Goal: Navigation & Orientation: Find specific page/section

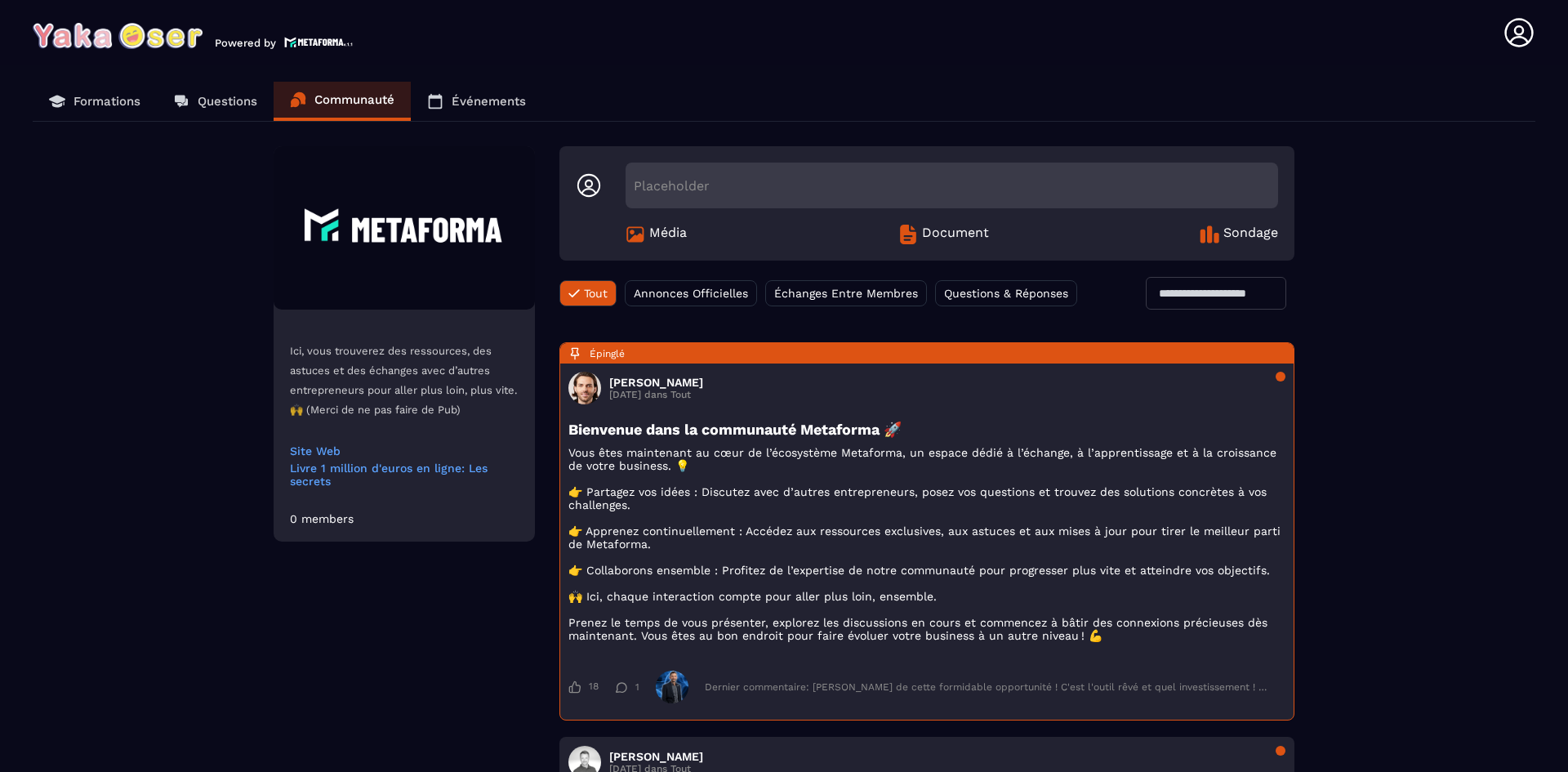
click at [105, 102] on p "Formations" at bounding box center [107, 101] width 67 height 15
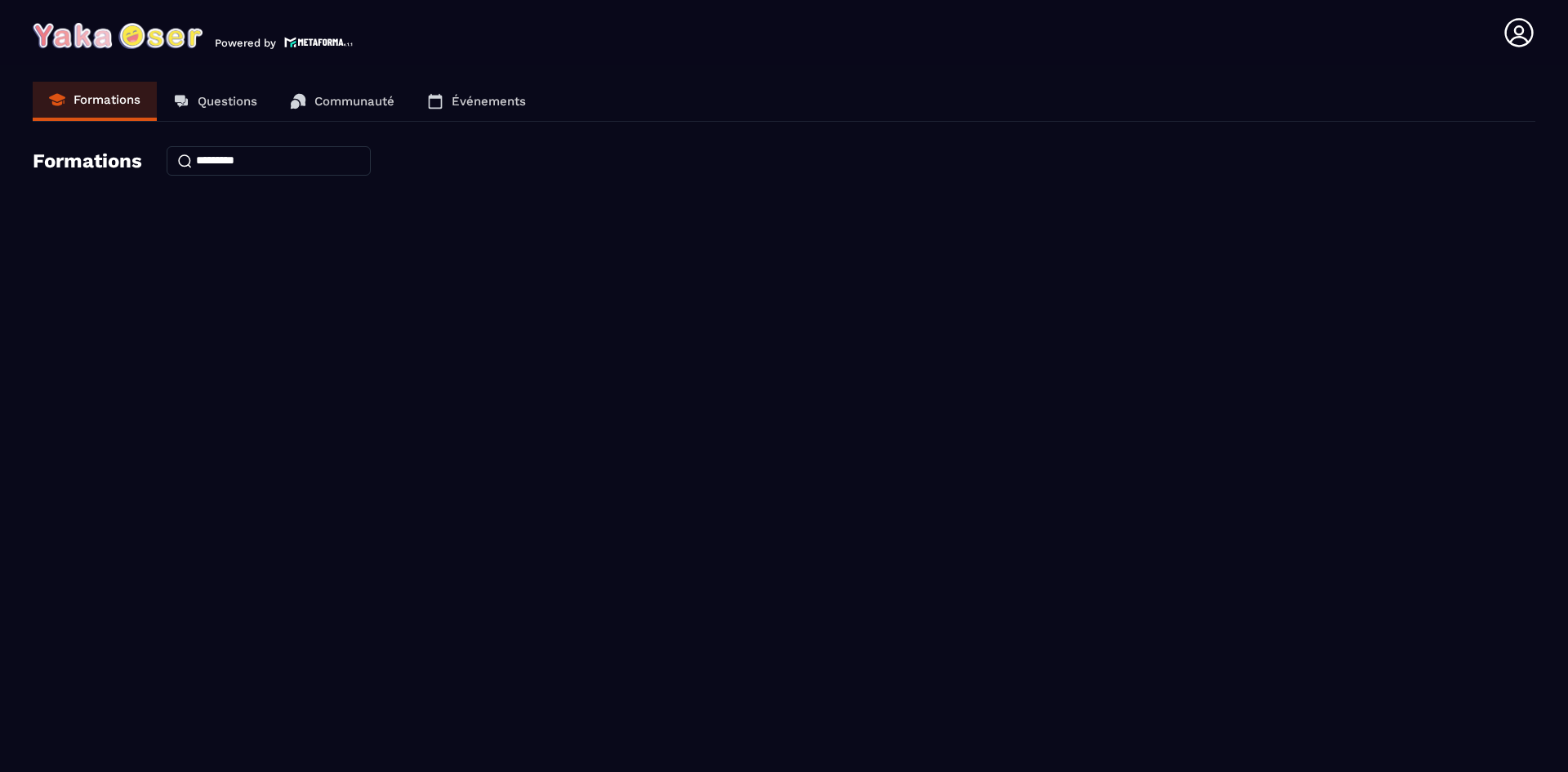
click at [203, 102] on p "Questions" at bounding box center [227, 101] width 60 height 15
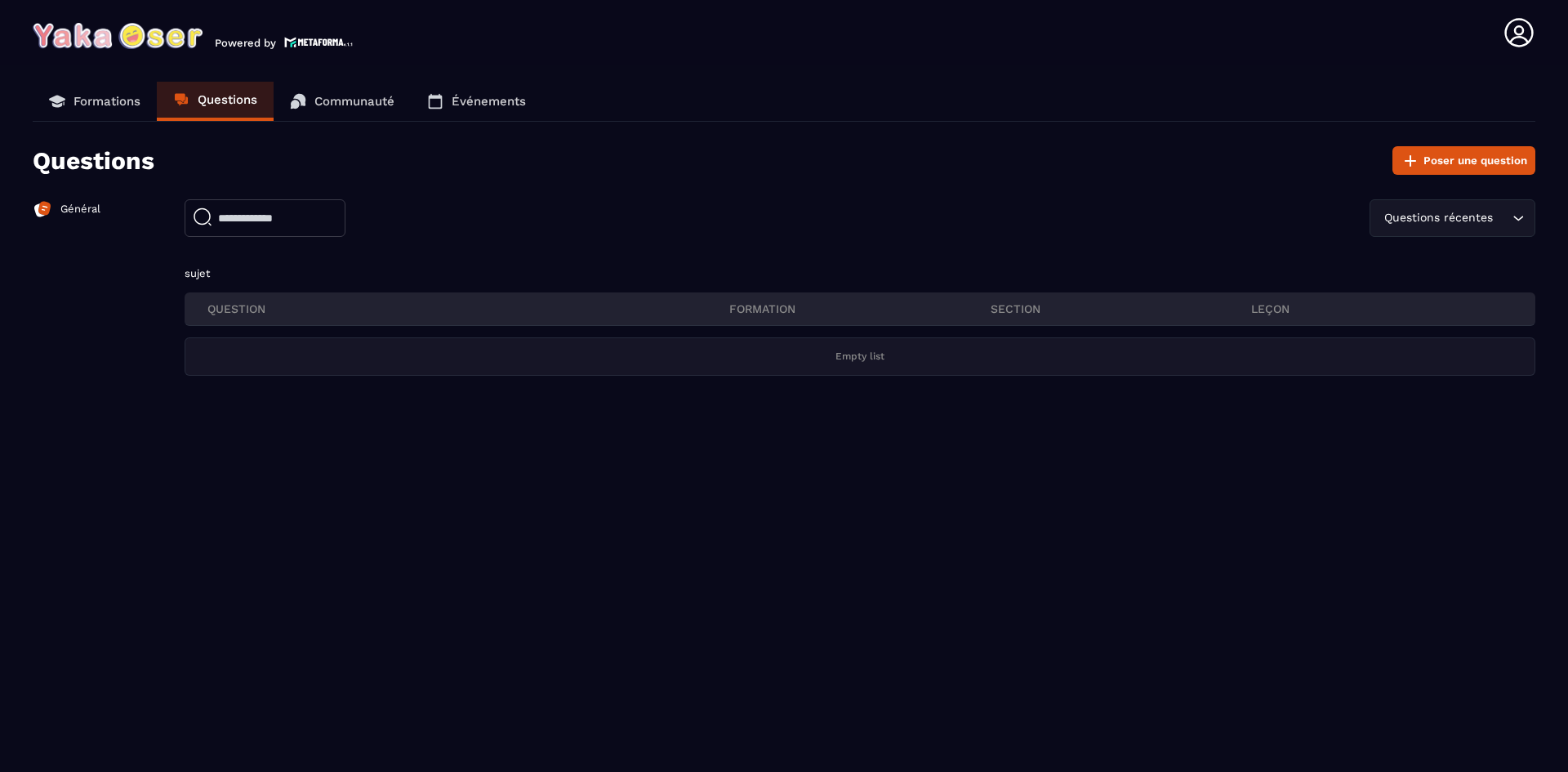
click at [325, 101] on p "Communauté" at bounding box center [354, 101] width 81 height 15
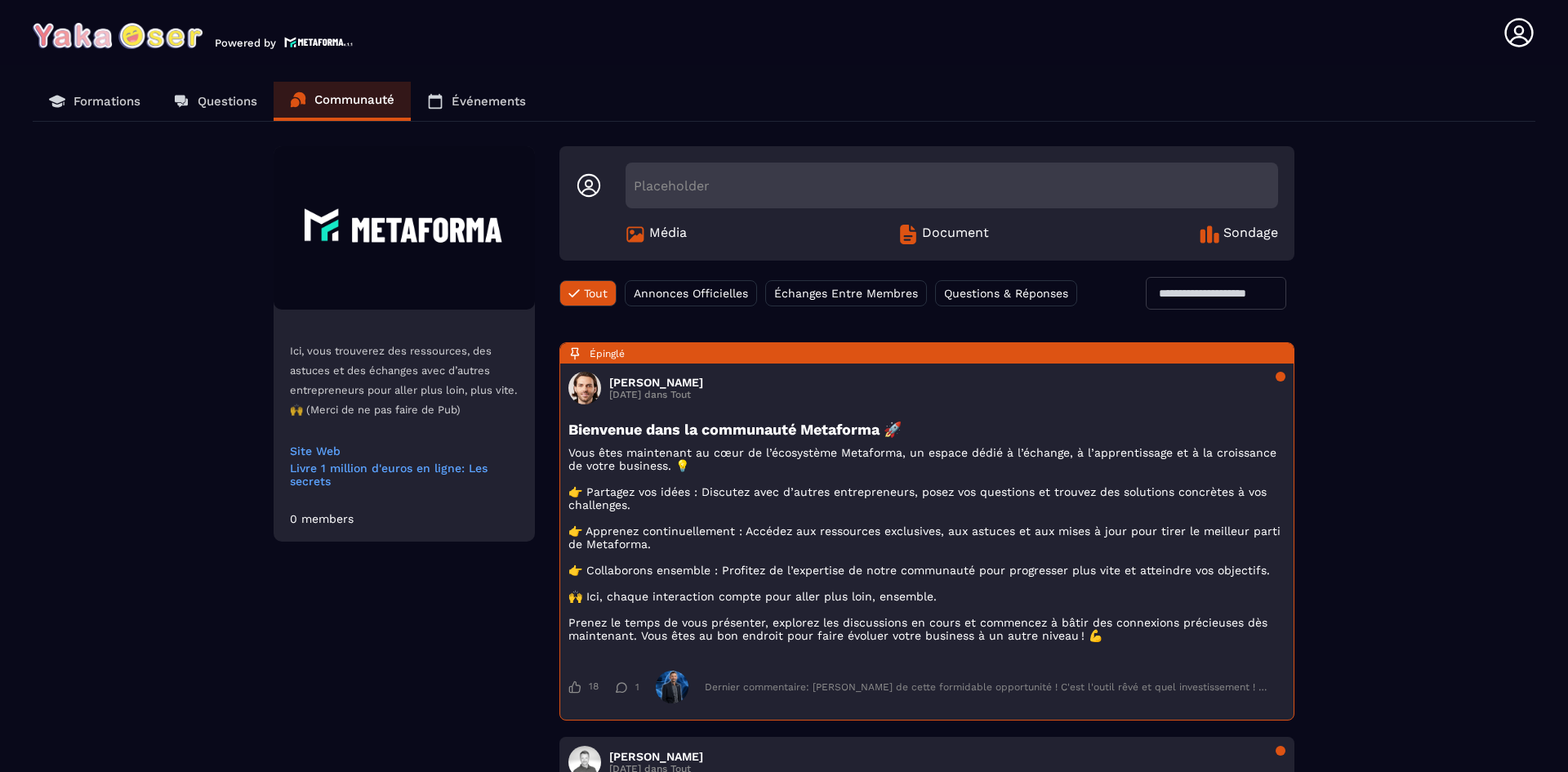
click at [443, 99] on icon at bounding box center [436, 101] width 14 height 15
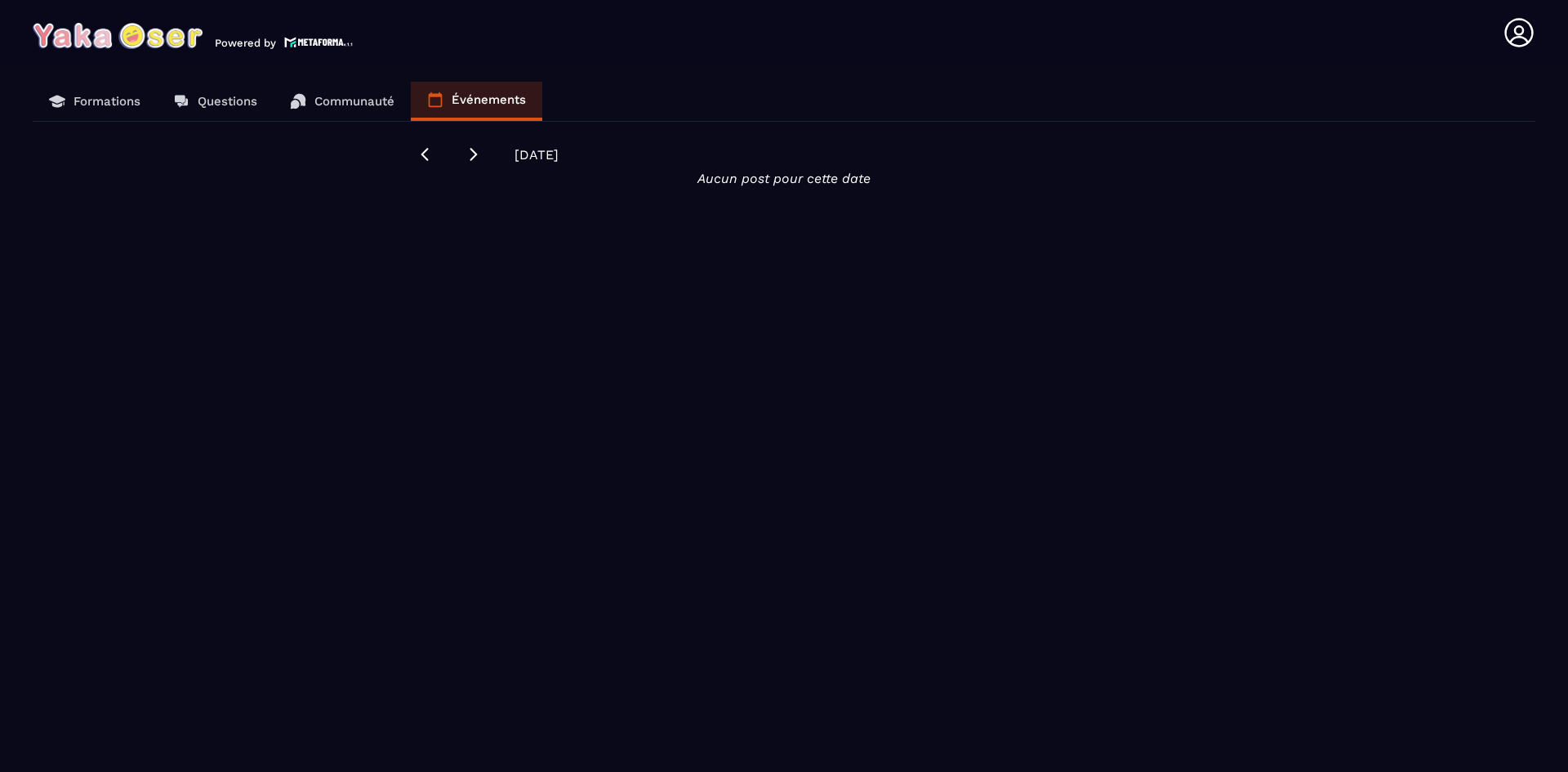
click at [1514, 26] on icon at bounding box center [1518, 32] width 32 height 32
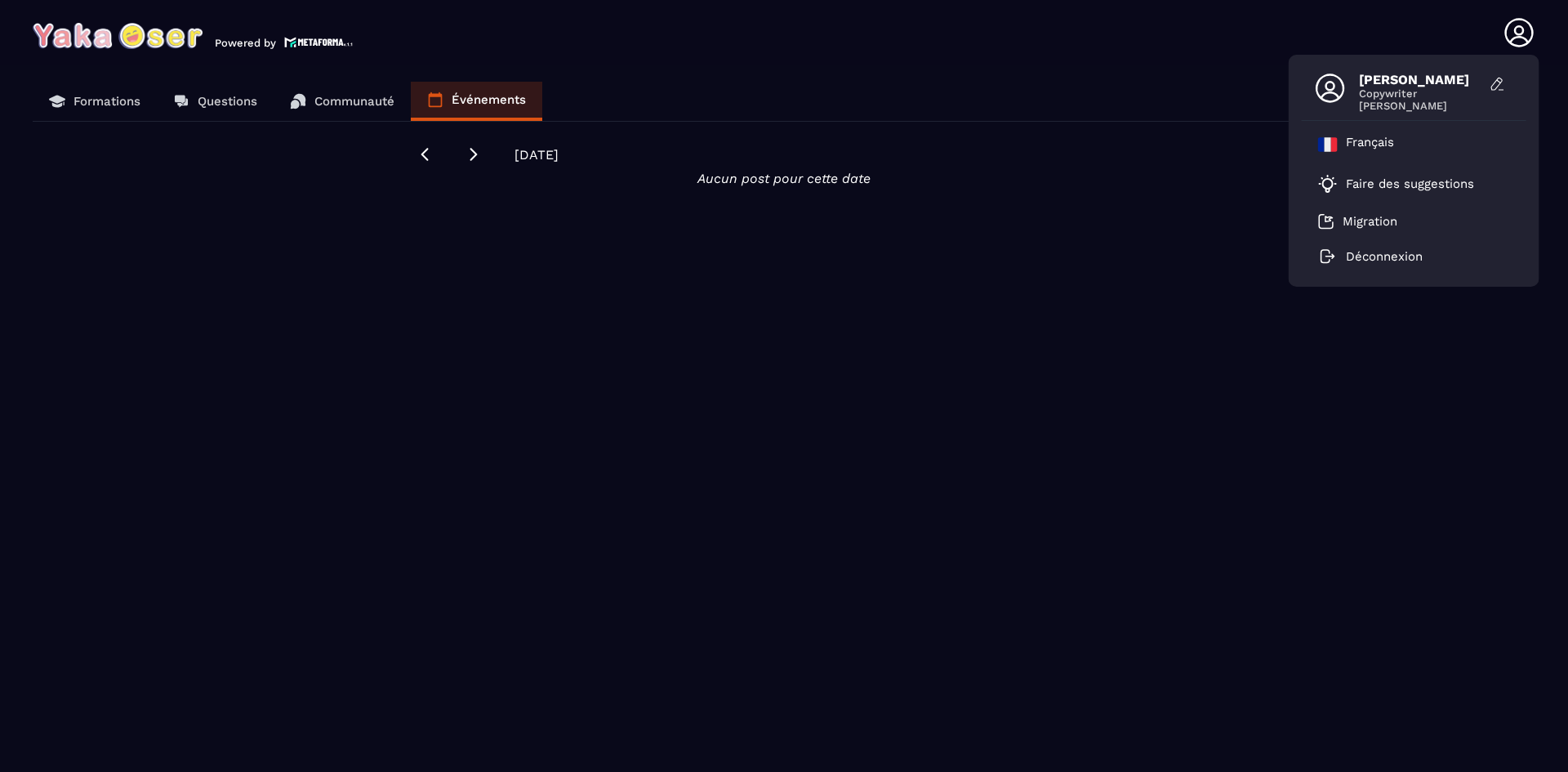
click at [1514, 26] on icon at bounding box center [1518, 32] width 32 height 32
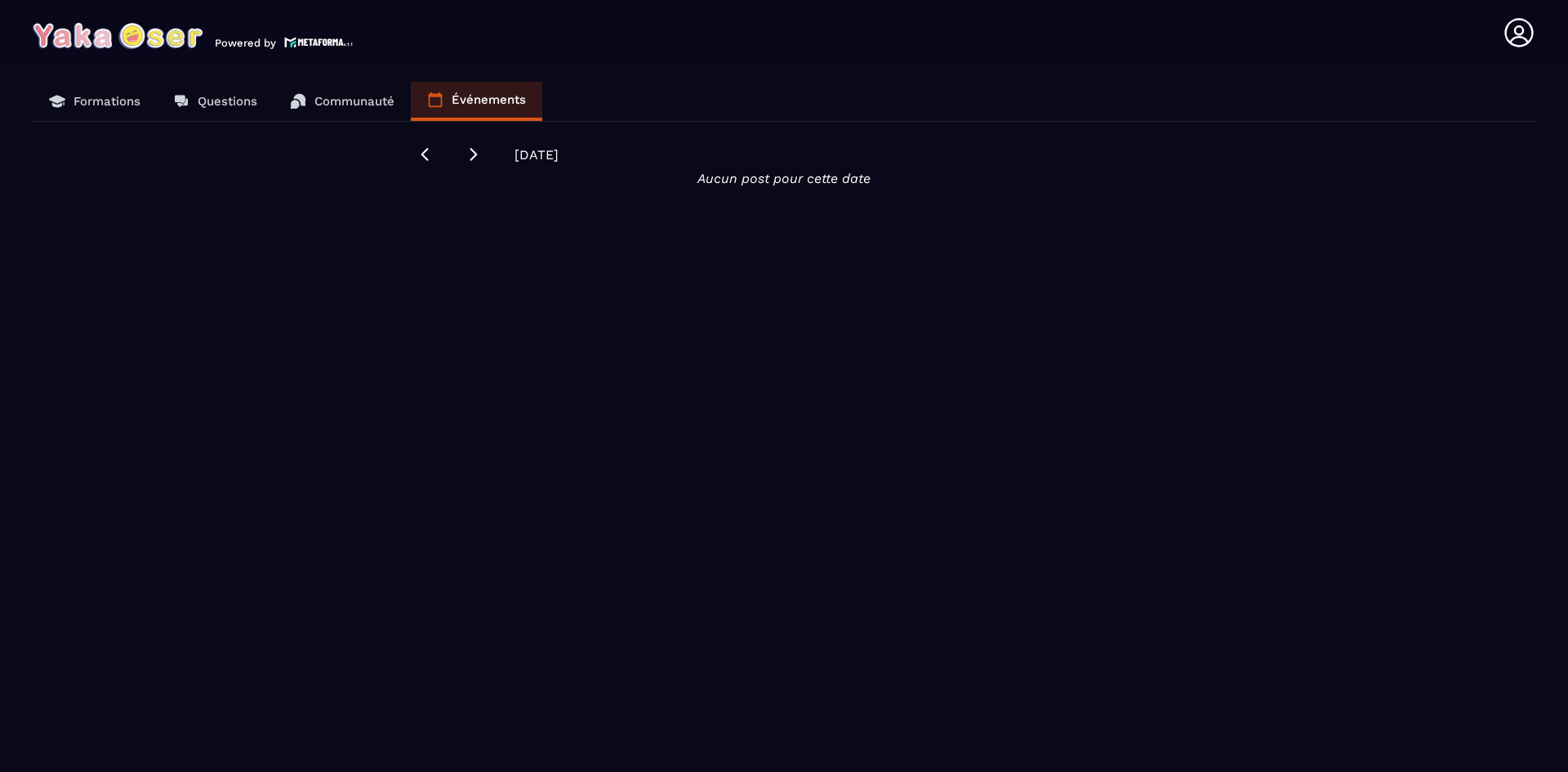
click at [129, 96] on p "Formations" at bounding box center [107, 101] width 67 height 15
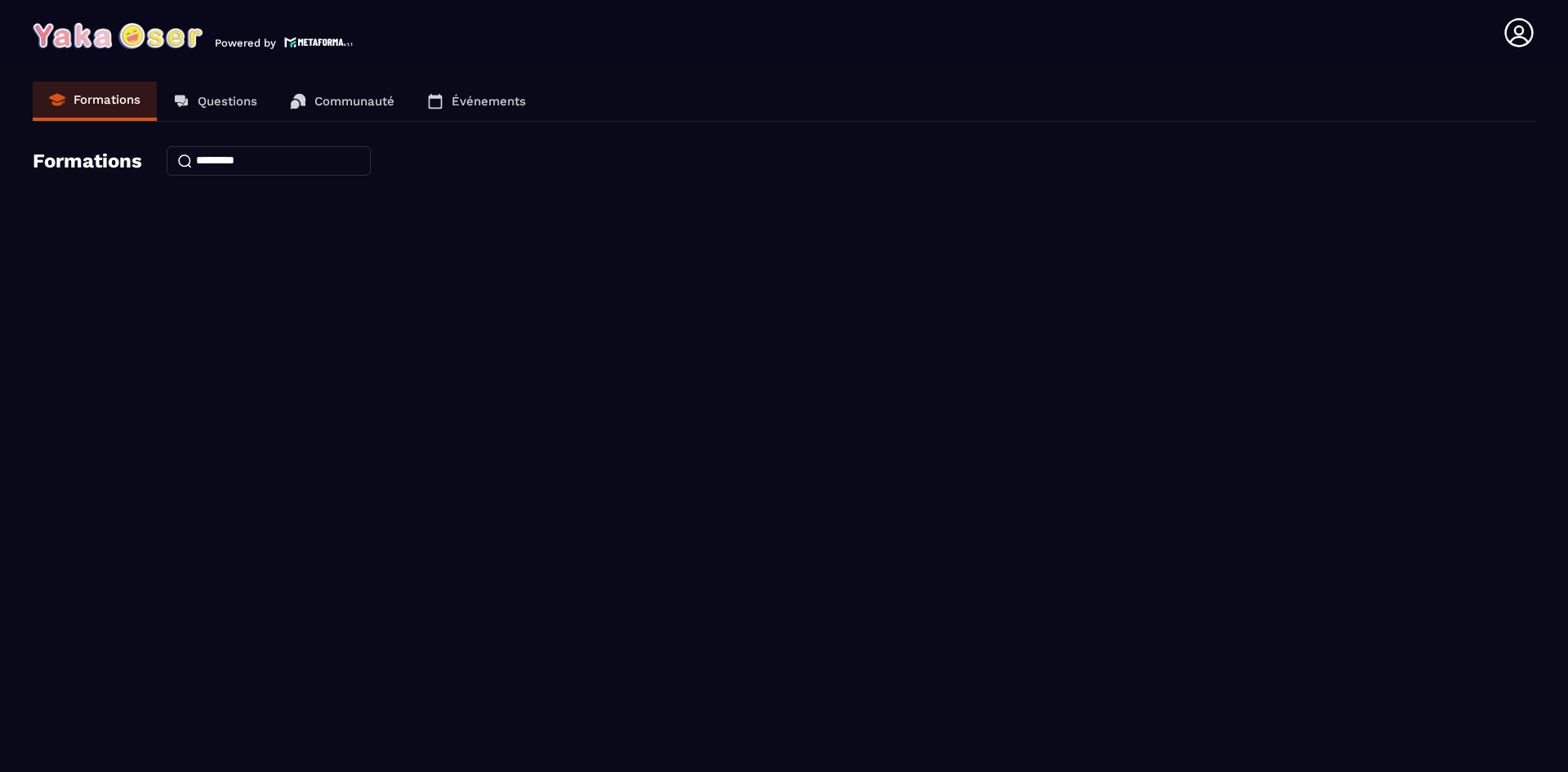
click at [243, 162] on input at bounding box center [269, 161] width 204 height 29
click at [225, 99] on p "Questions" at bounding box center [227, 101] width 60 height 15
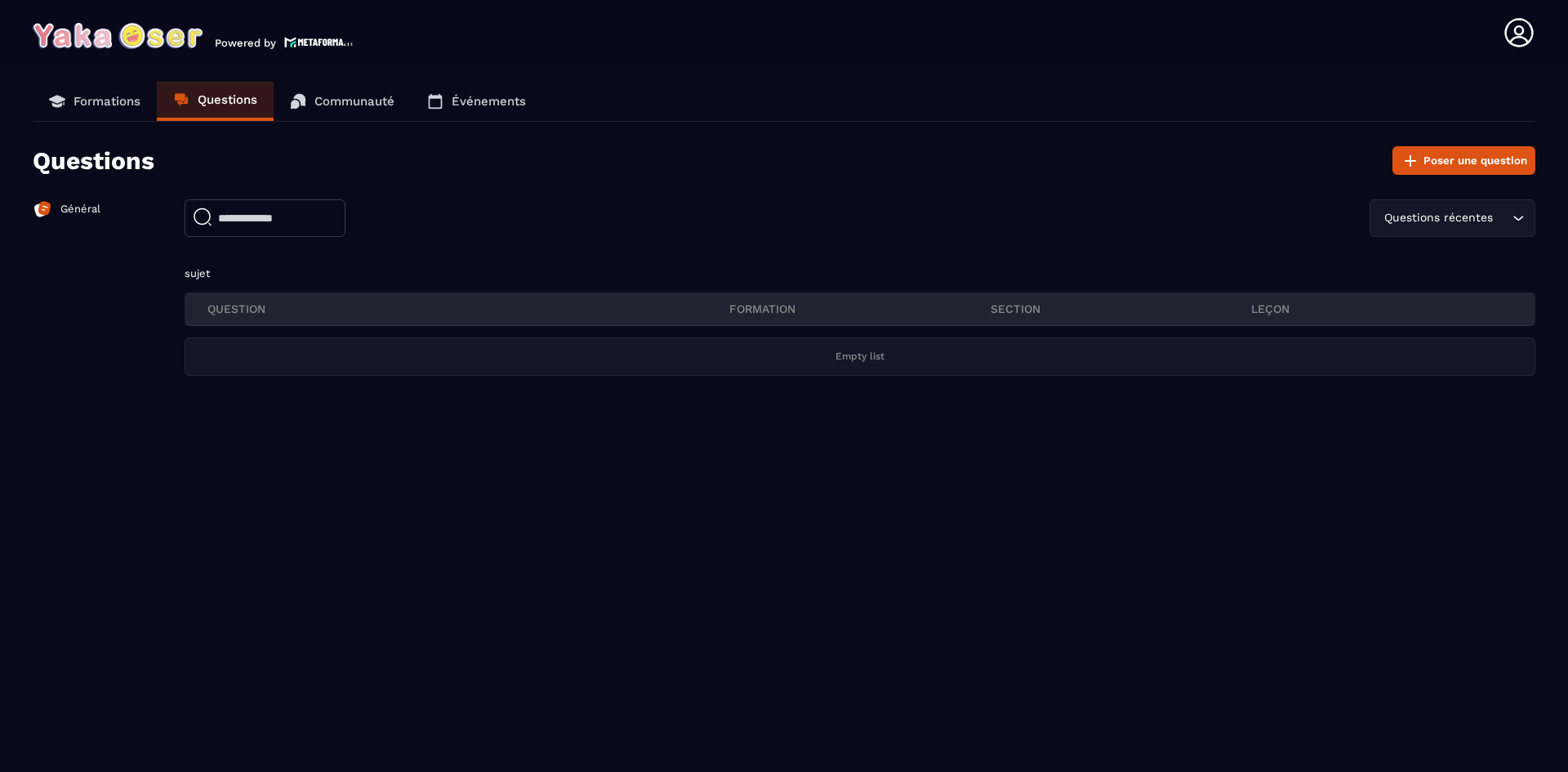
click at [61, 206] on p "Général" at bounding box center [81, 208] width 40 height 15
click at [80, 114] on link "Formations" at bounding box center [94, 101] width 124 height 39
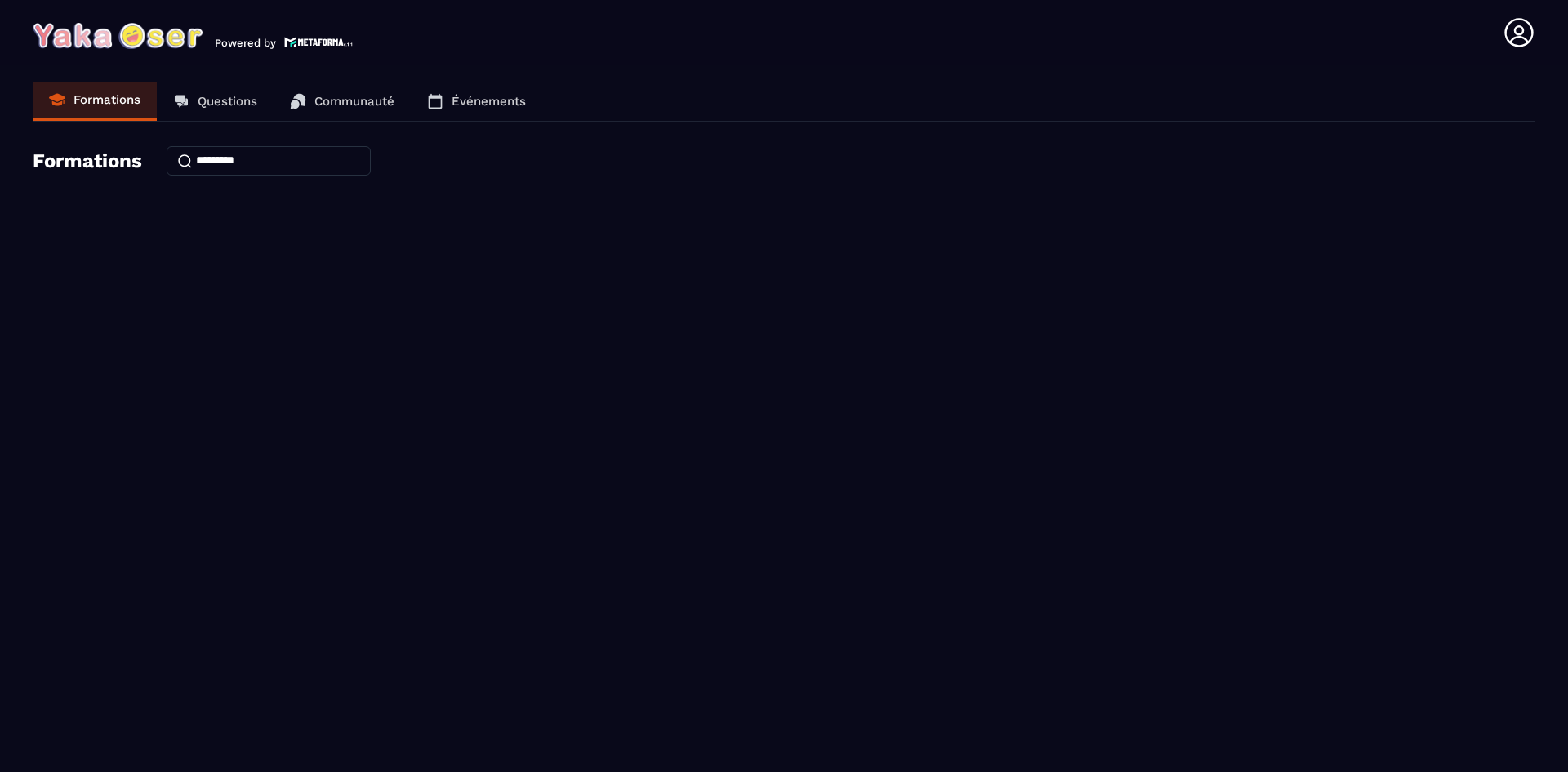
click at [233, 93] on link "Questions" at bounding box center [215, 101] width 117 height 39
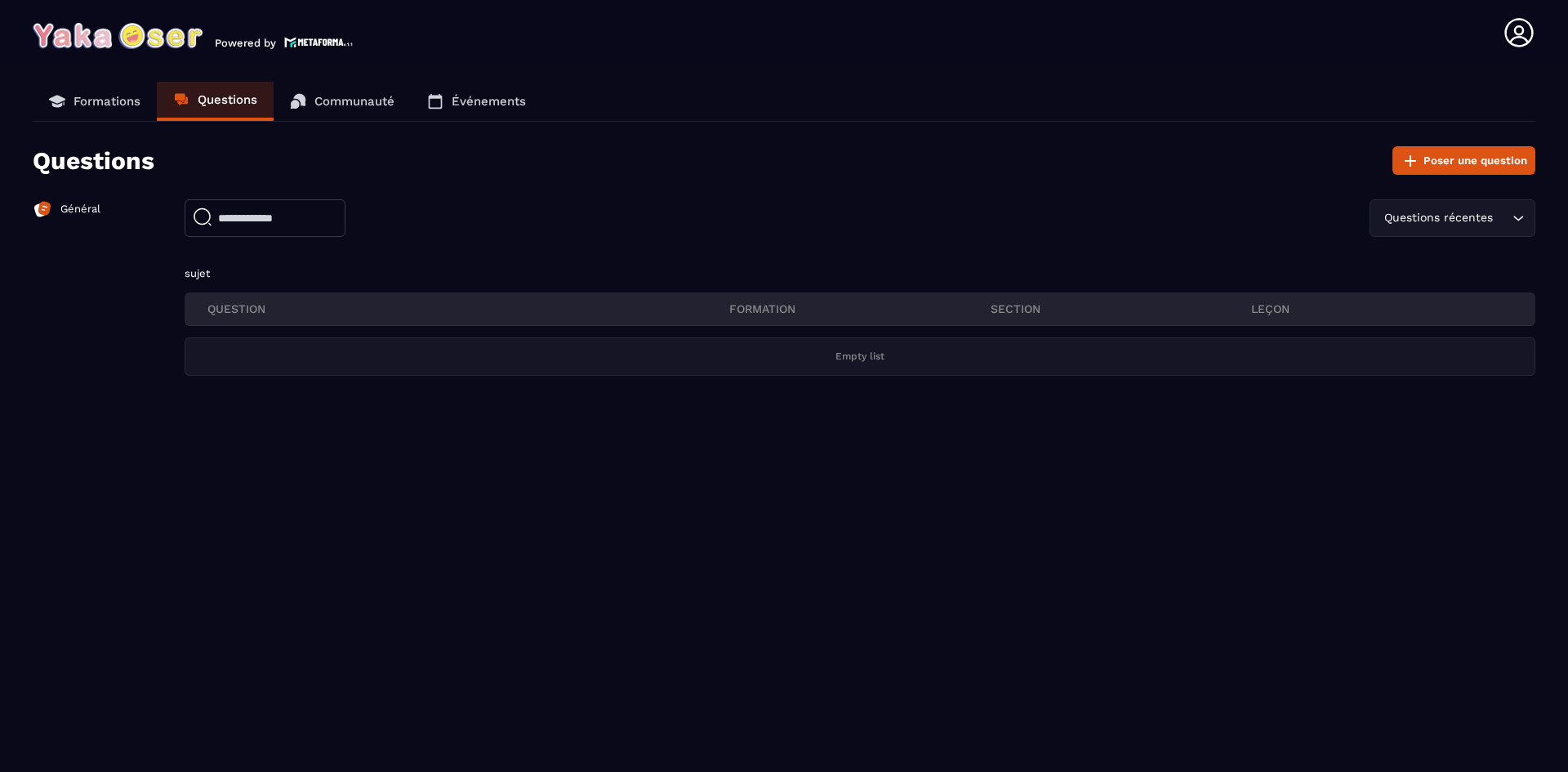
click at [324, 92] on link "Communauté" at bounding box center [343, 101] width 137 height 39
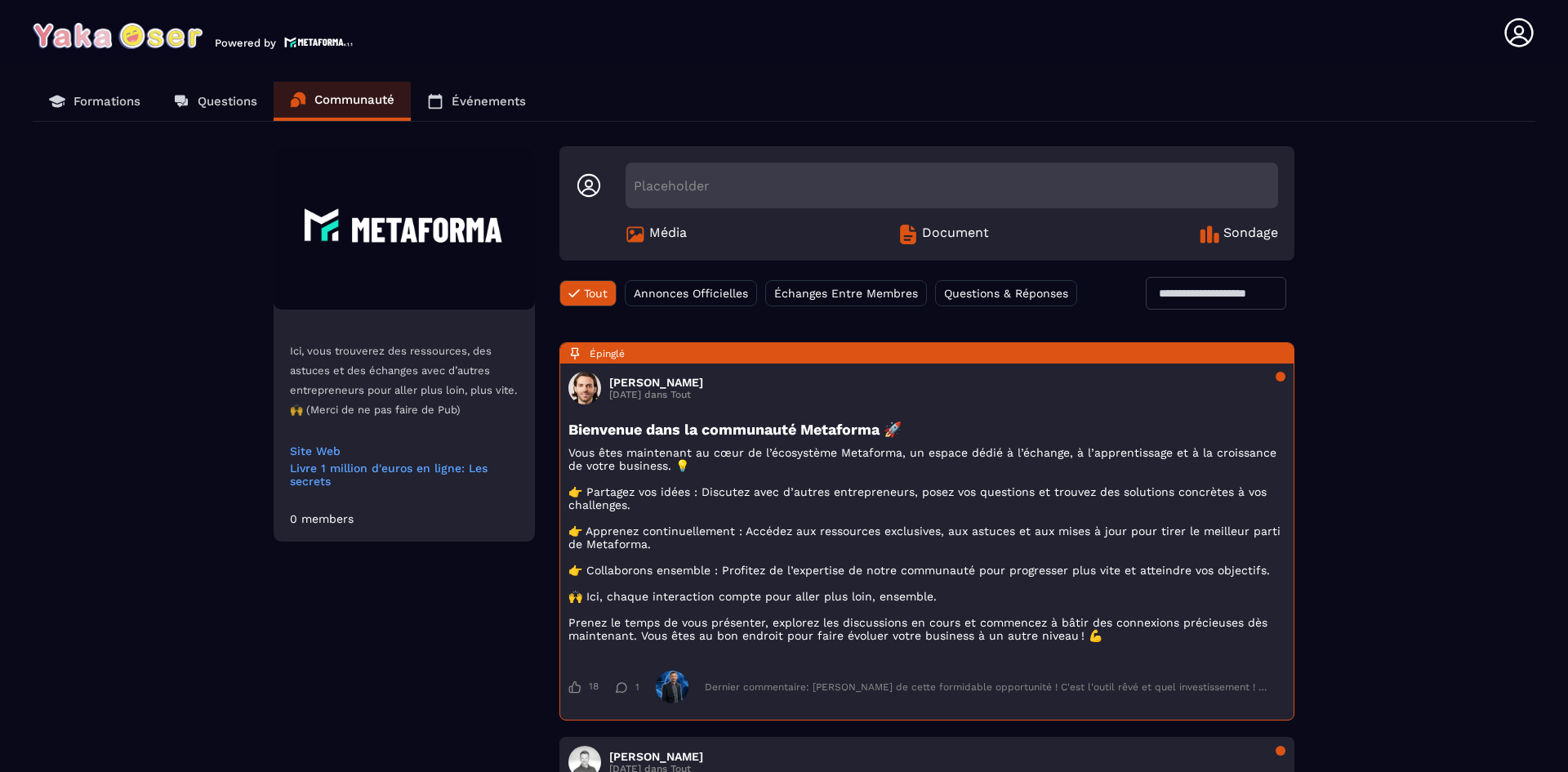
click at [493, 103] on p "Événements" at bounding box center [489, 101] width 75 height 15
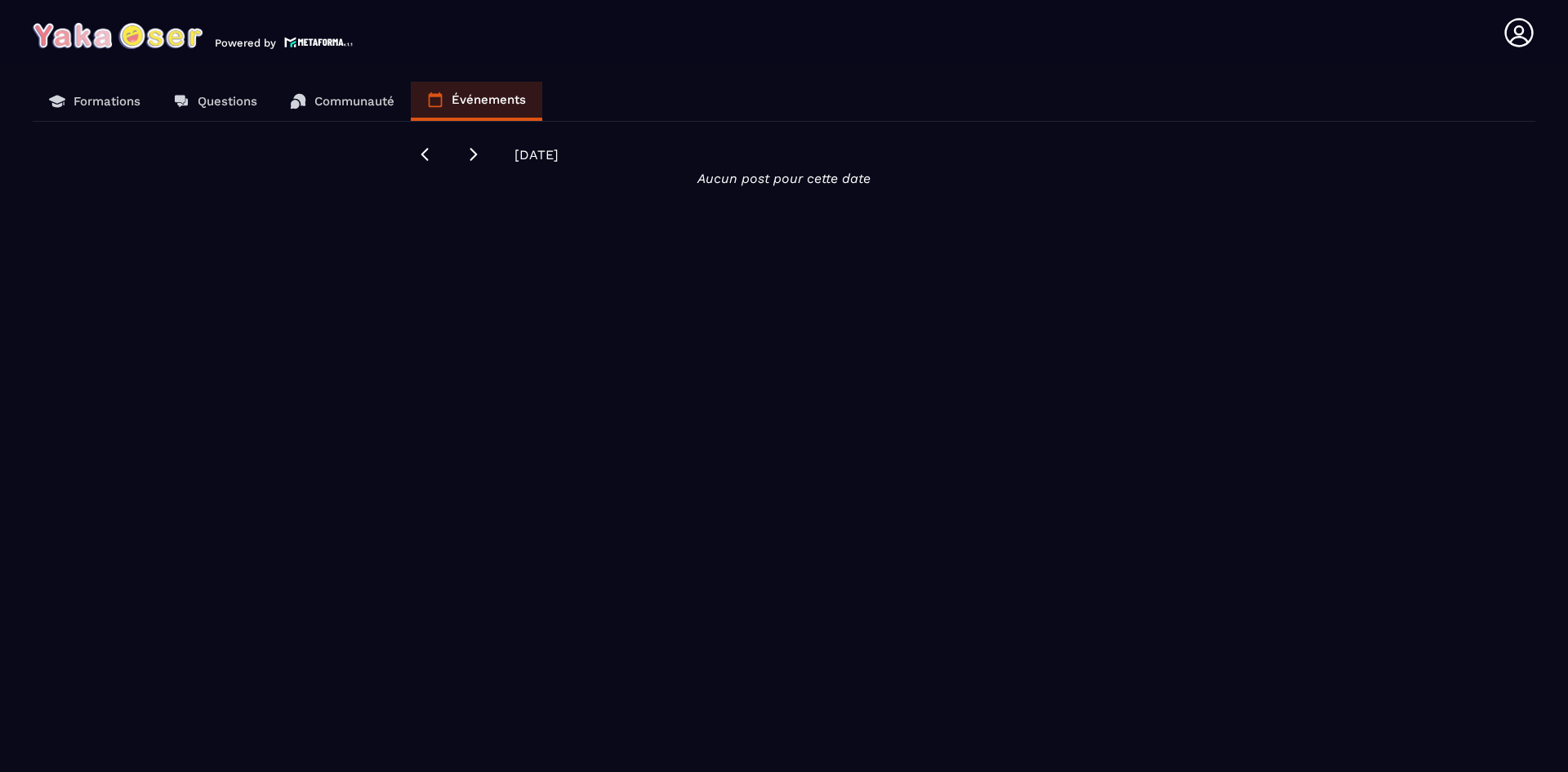
click at [1513, 22] on icon at bounding box center [1518, 32] width 32 height 32
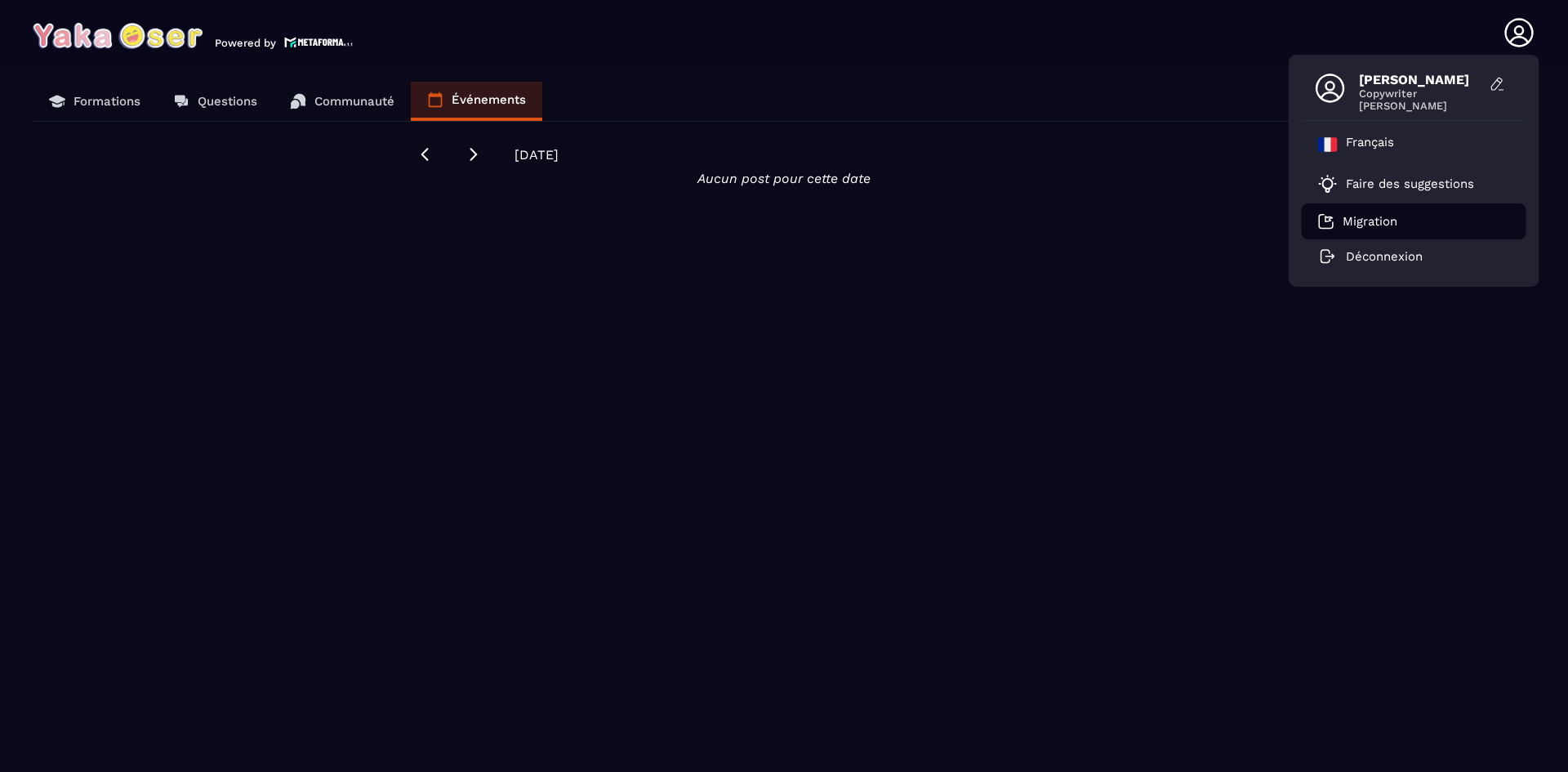
click at [1382, 218] on p "Migration" at bounding box center [1370, 221] width 55 height 15
click at [287, 381] on div "Formations Questions Communauté Événements [DATE] Aucun post pour cette date" at bounding box center [784, 428] width 1536 height 694
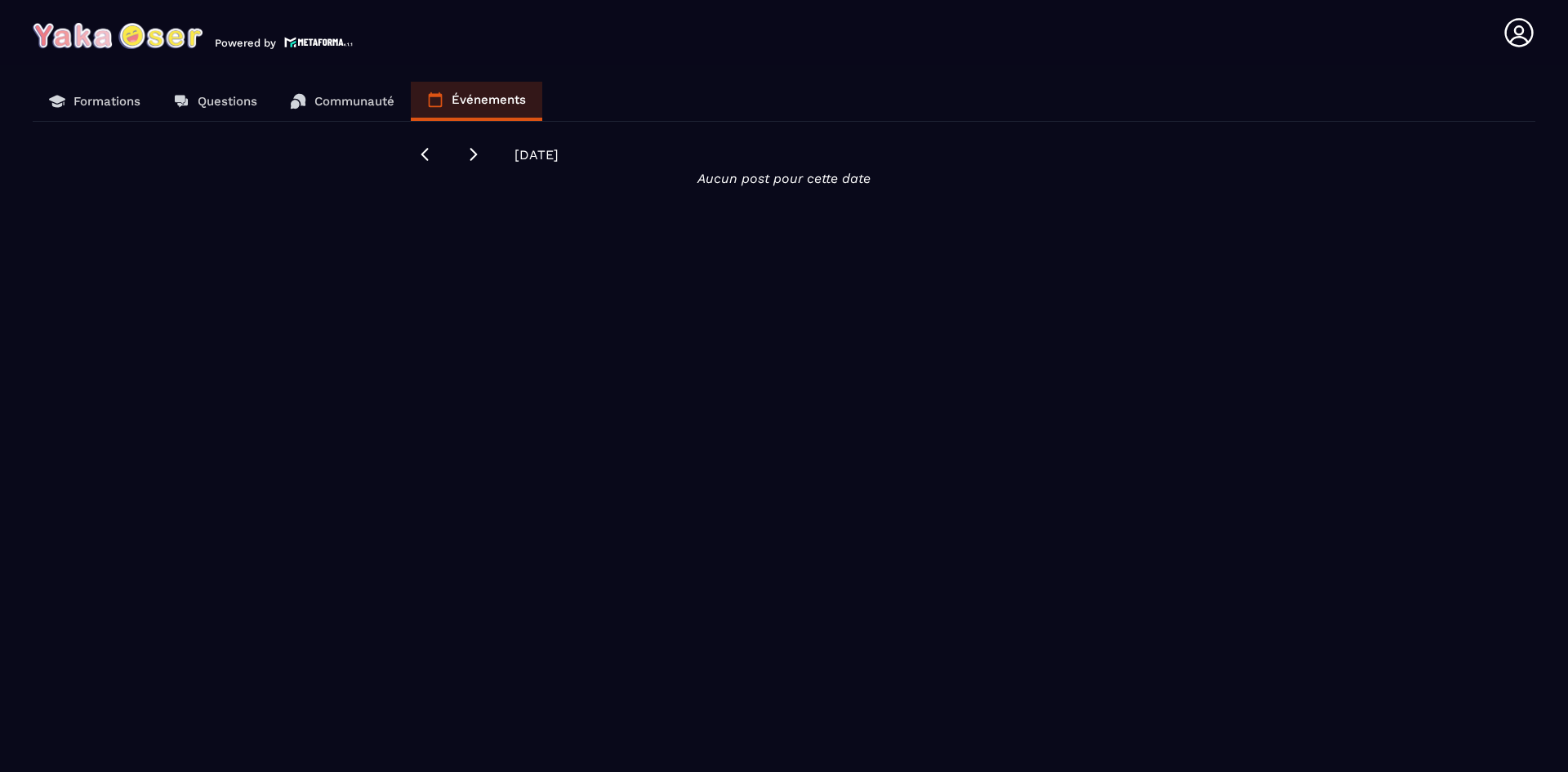
click at [1521, 38] on icon at bounding box center [1518, 32] width 32 height 32
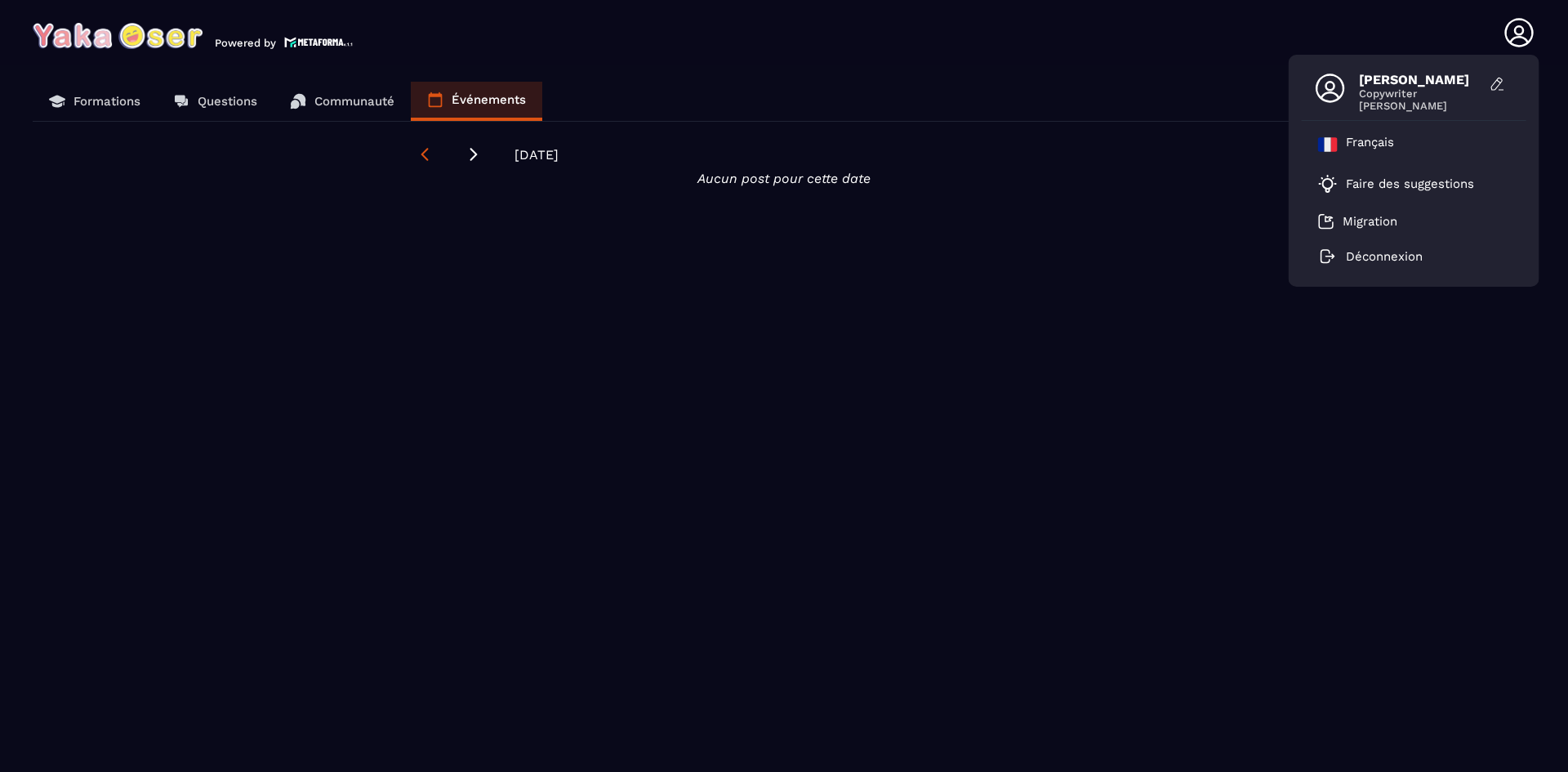
click at [420, 157] on icon at bounding box center [424, 154] width 17 height 17
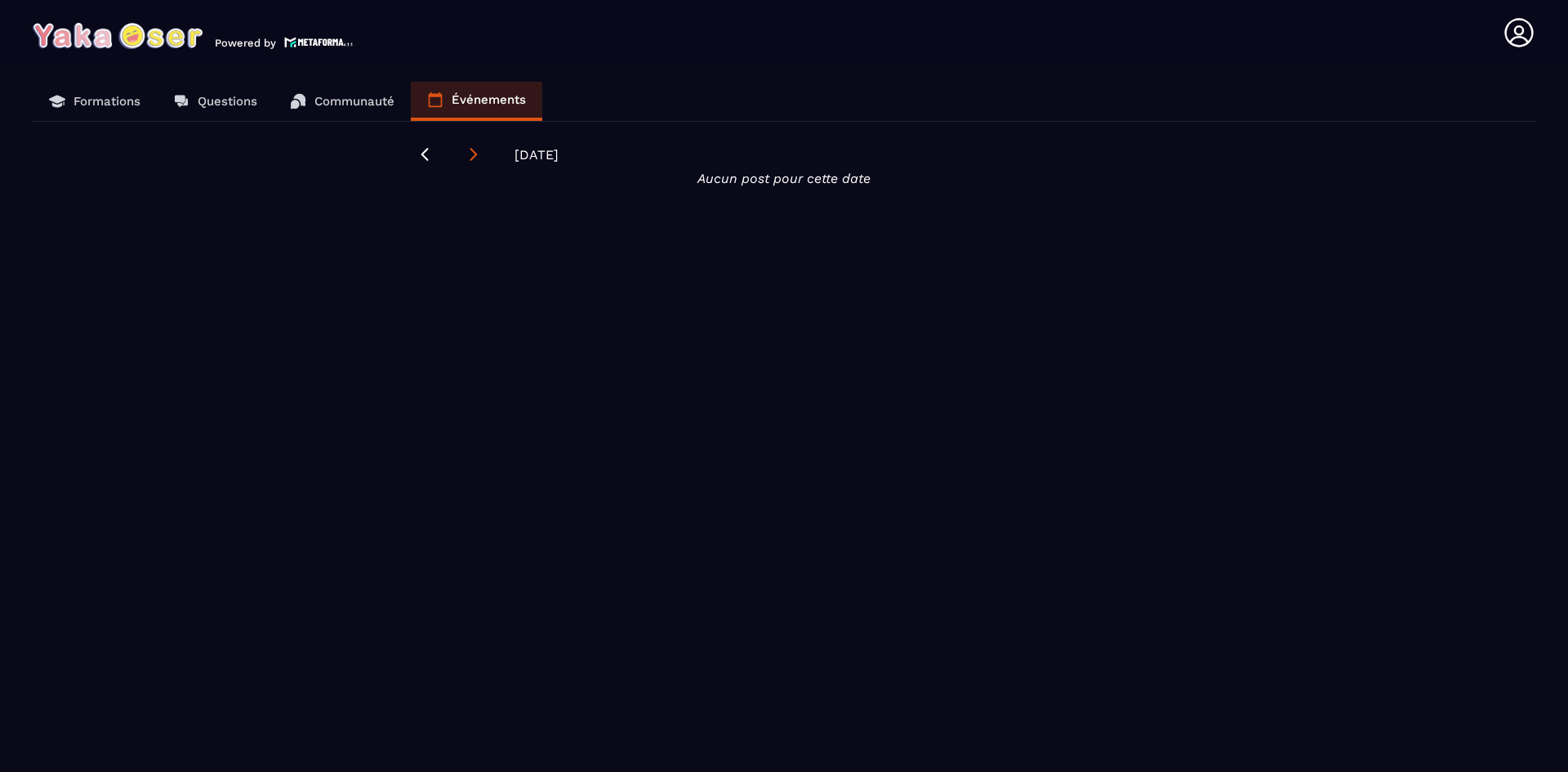
click at [471, 159] on icon at bounding box center [473, 154] width 17 height 17
click at [355, 100] on p "Communauté" at bounding box center [354, 101] width 81 height 15
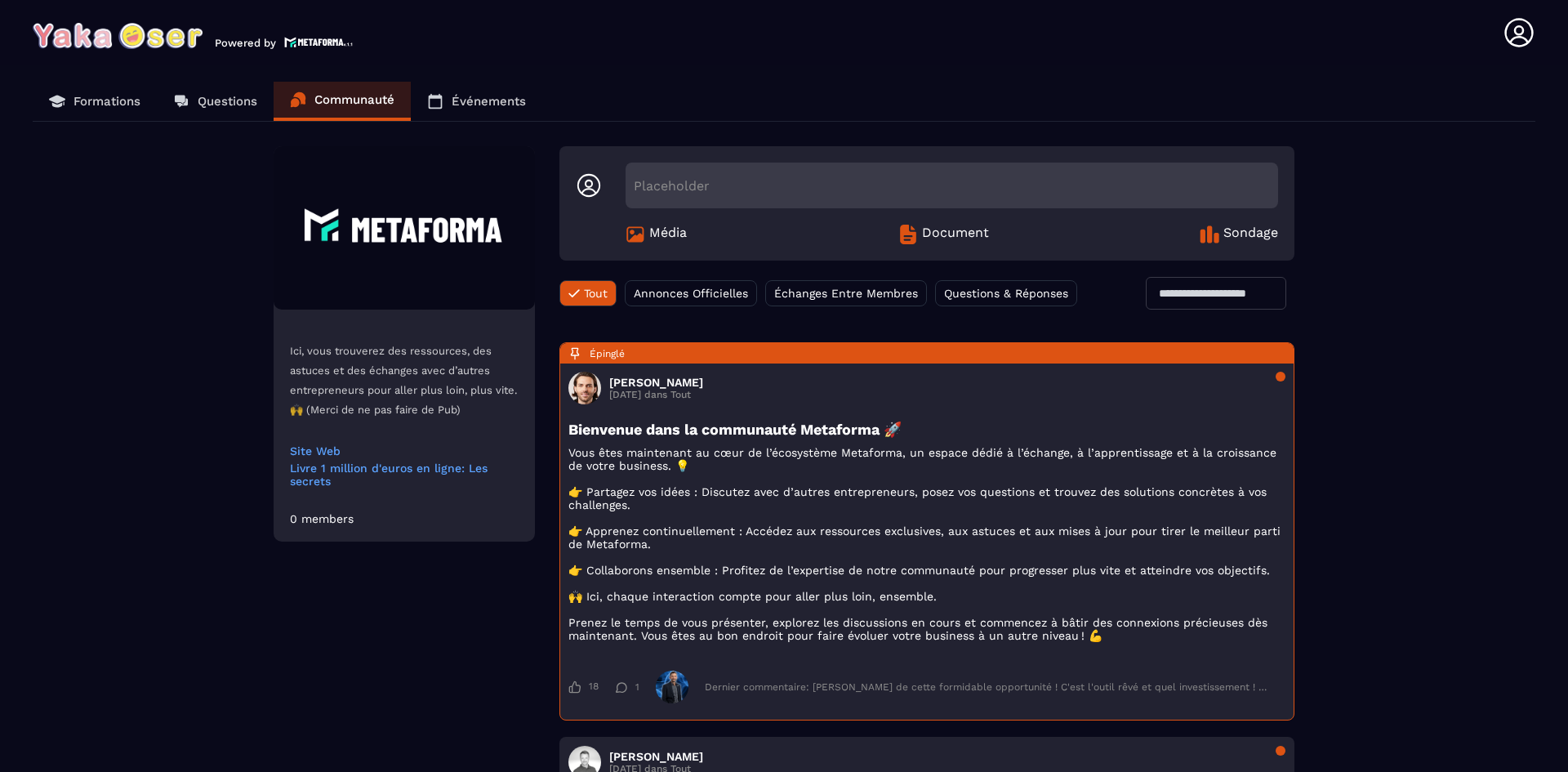
click at [117, 97] on p "Formations" at bounding box center [107, 101] width 67 height 15
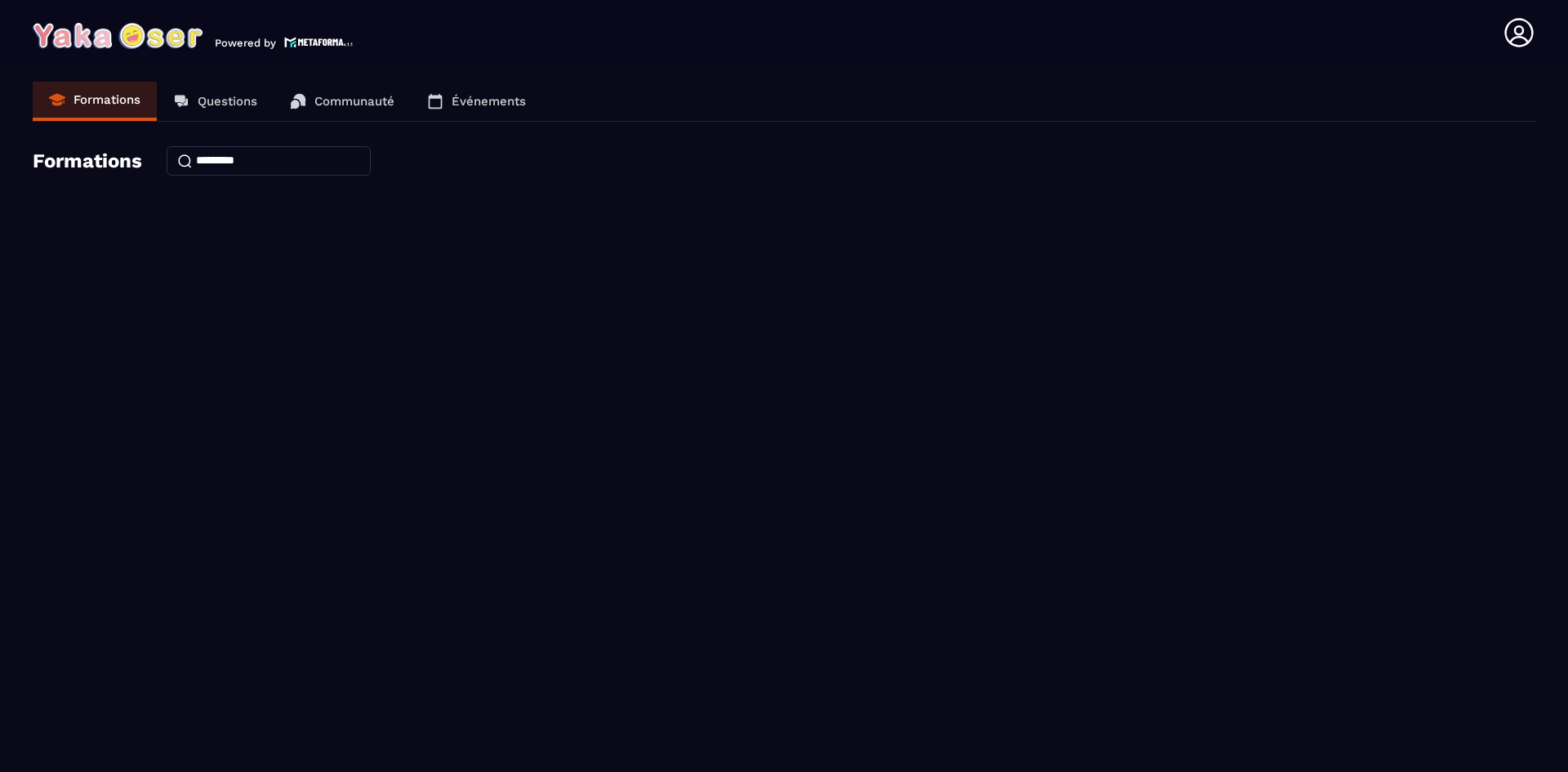
click at [221, 109] on link "Questions" at bounding box center [215, 101] width 117 height 39
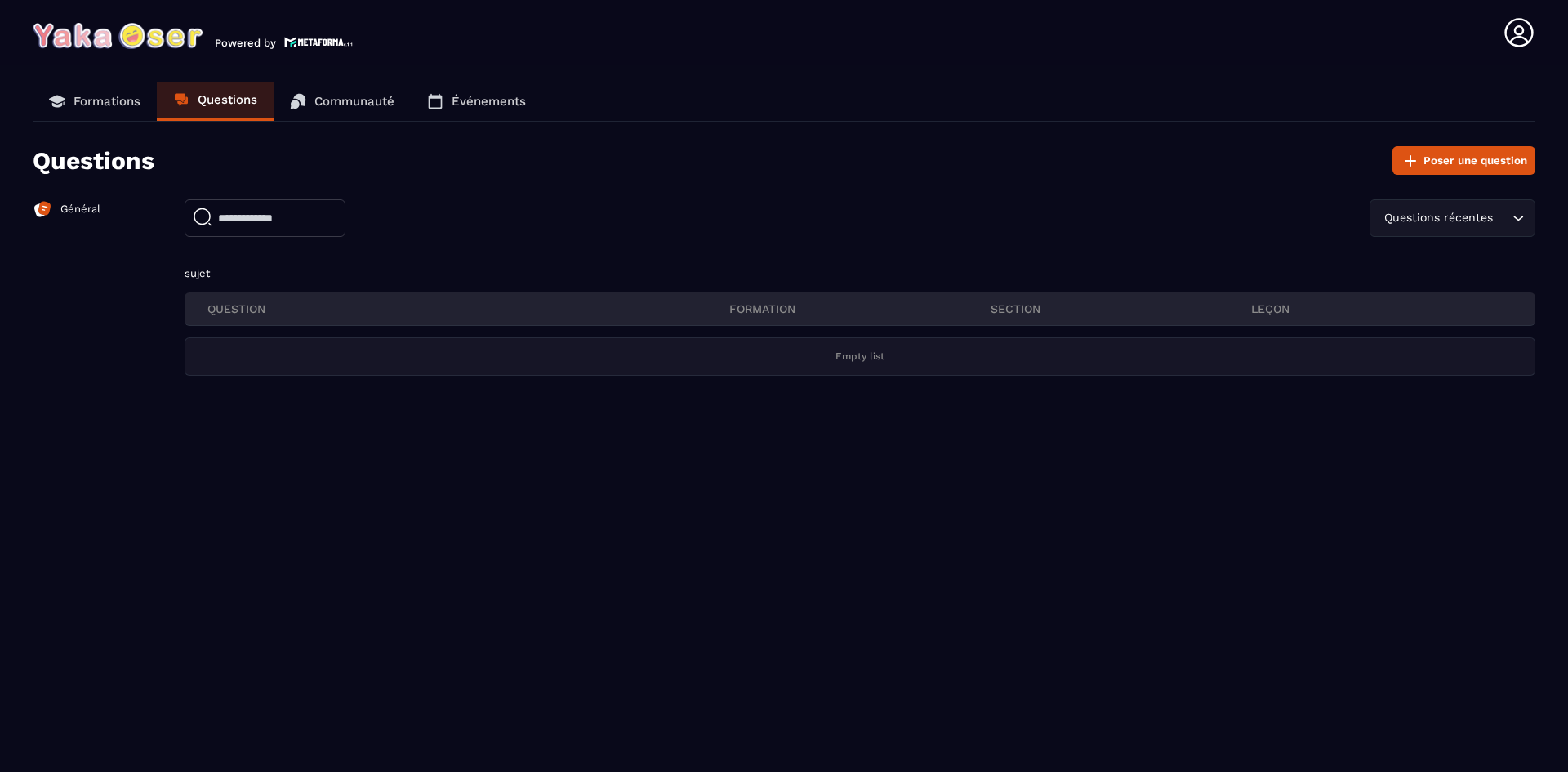
click at [1517, 39] on icon at bounding box center [1518, 32] width 32 height 32
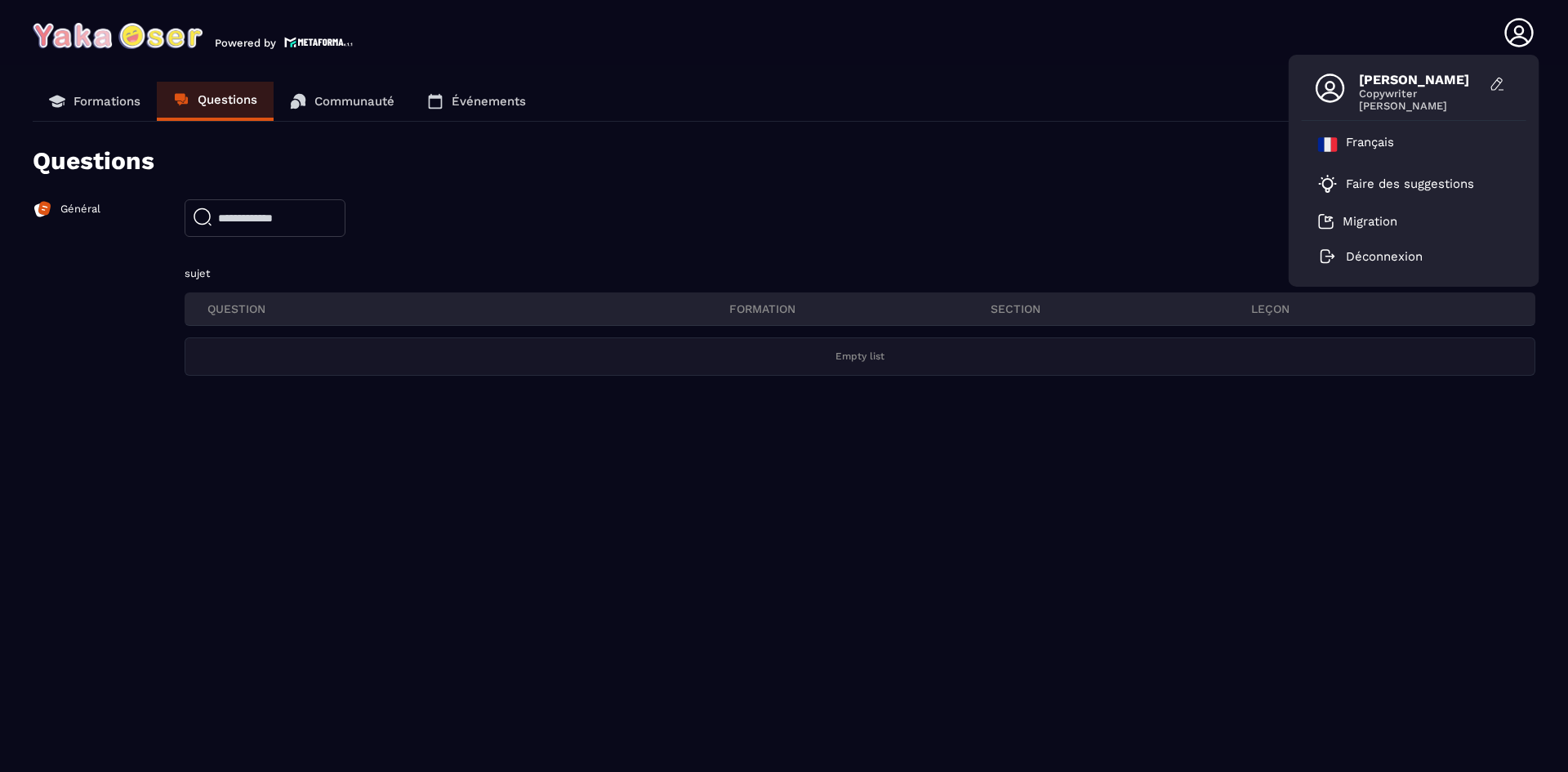
click at [84, 206] on p "Général" at bounding box center [81, 208] width 40 height 15
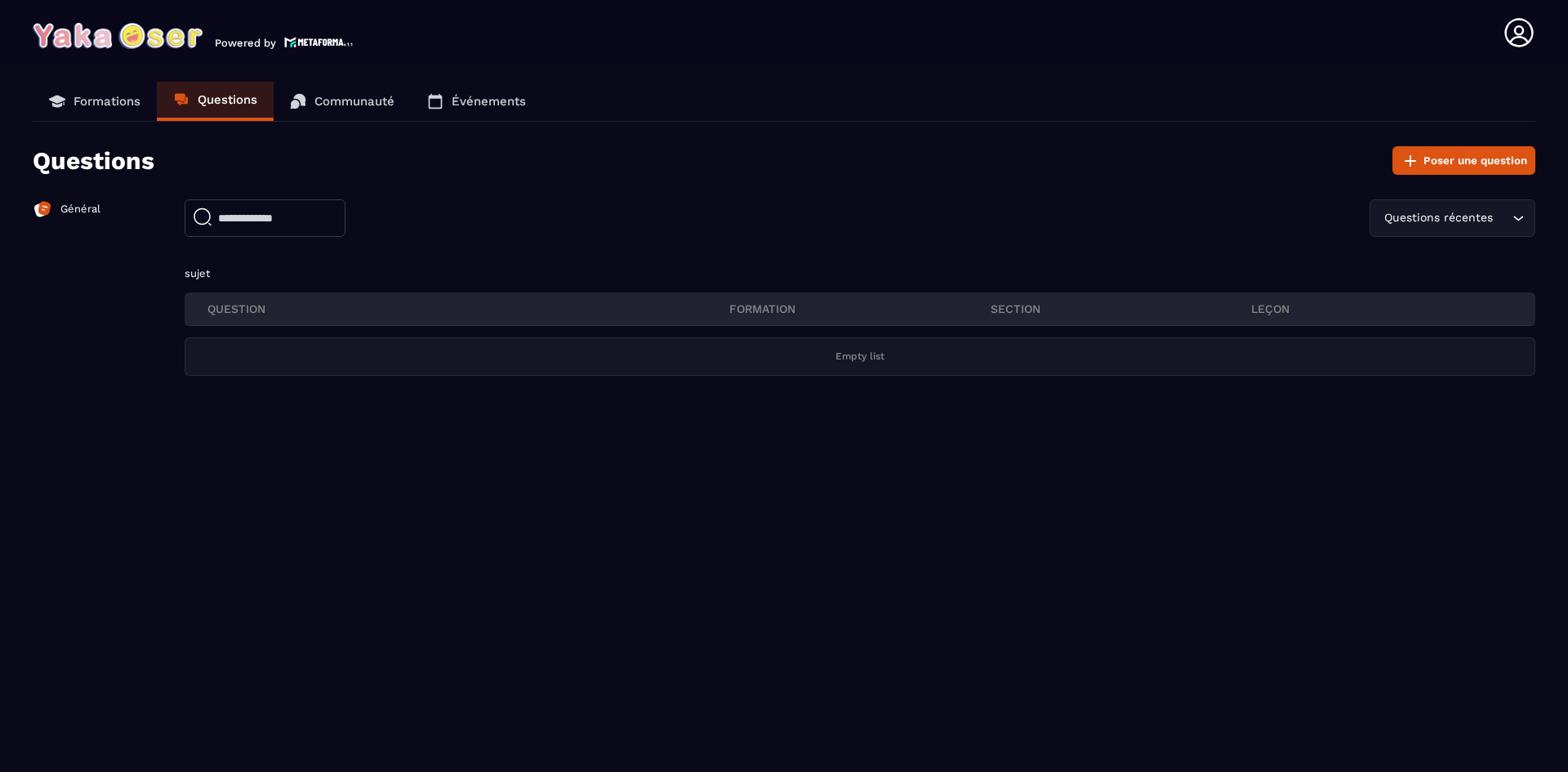
click at [1526, 37] on icon at bounding box center [1518, 32] width 32 height 32
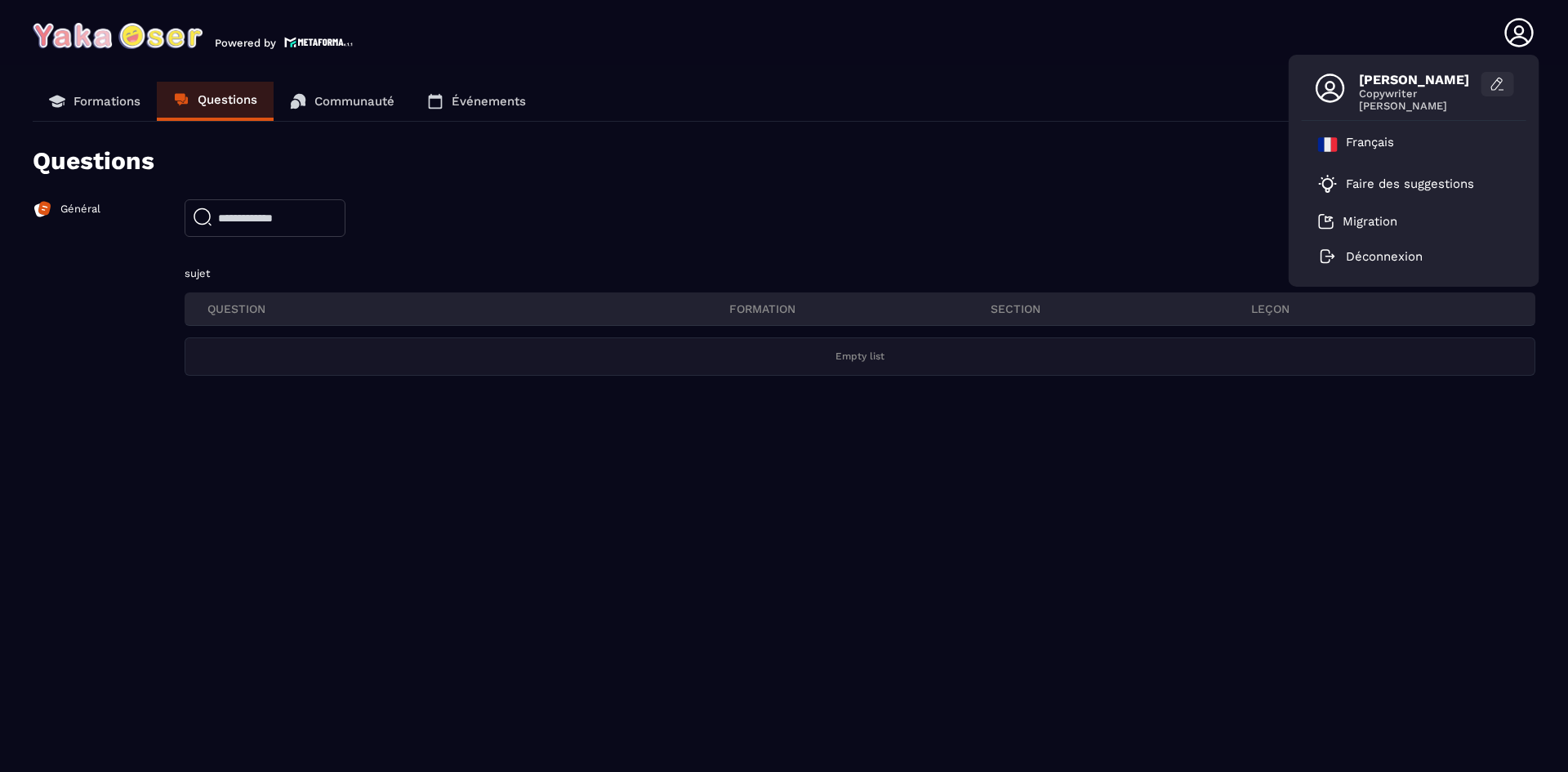
click at [1496, 84] on icon at bounding box center [1497, 83] width 17 height 17
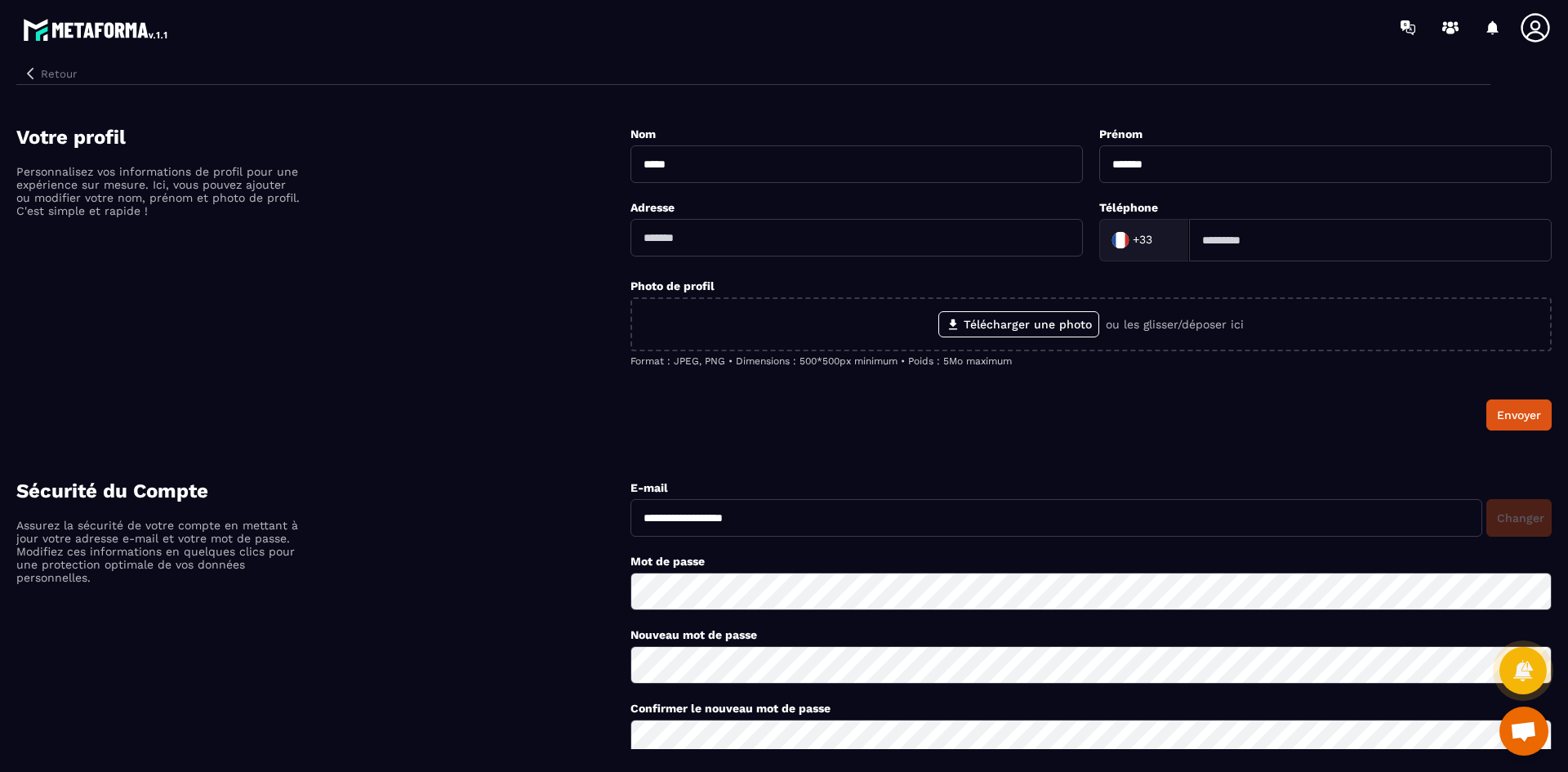
click at [35, 79] on icon "button" at bounding box center [29, 73] width 15 height 15
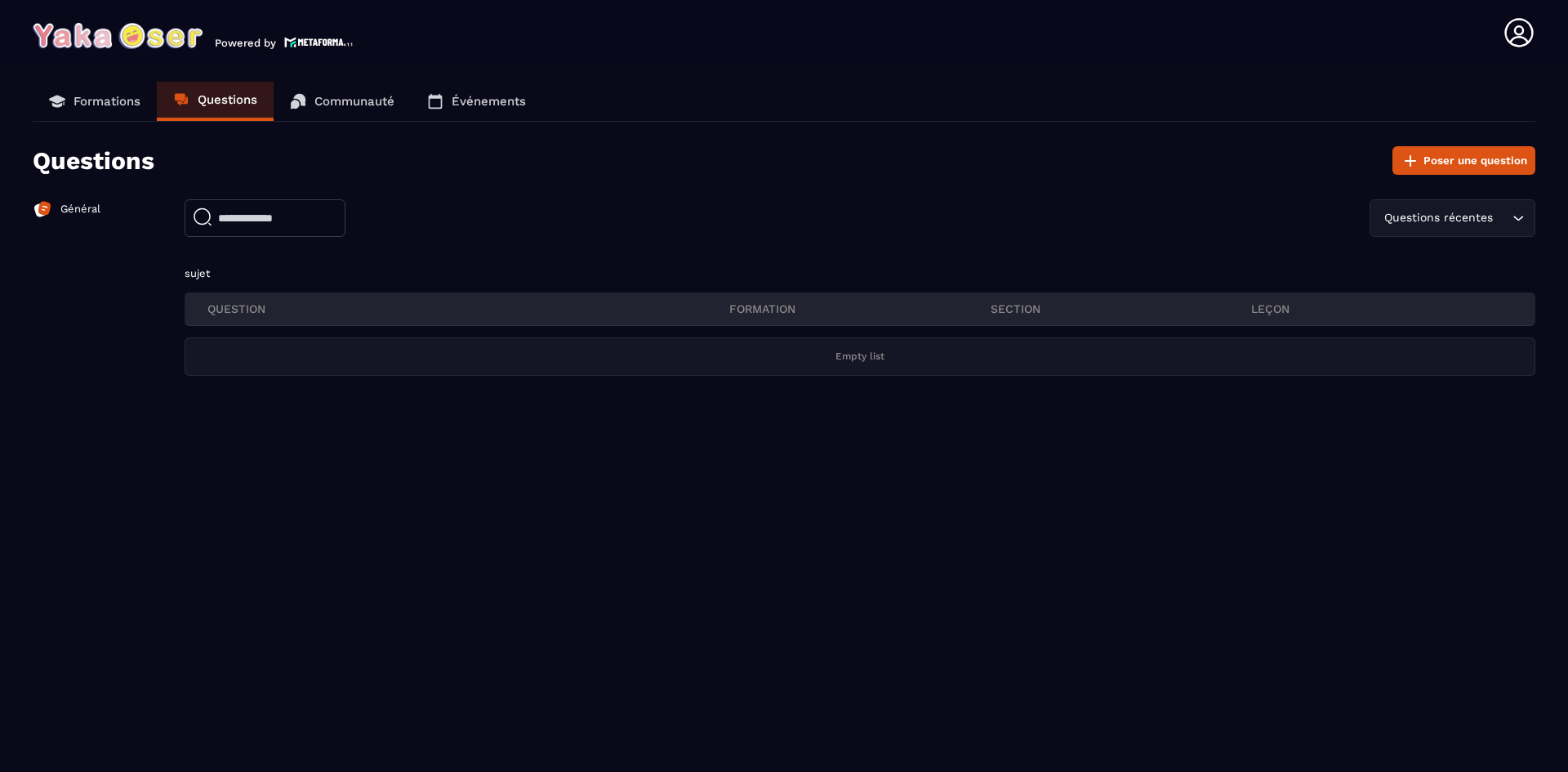
click at [104, 100] on p "Formations" at bounding box center [107, 101] width 67 height 15
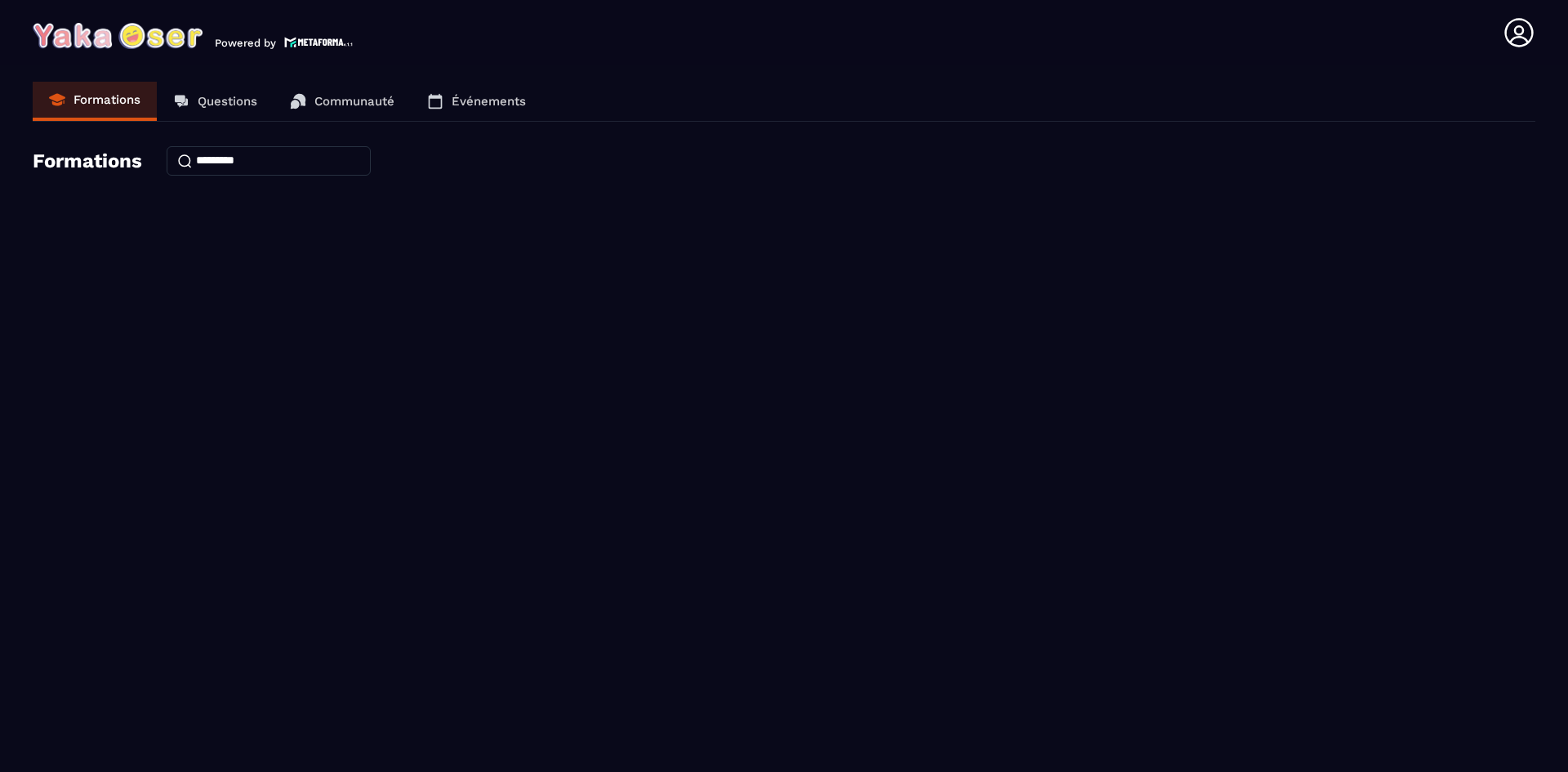
click at [206, 104] on p "Questions" at bounding box center [227, 101] width 60 height 15
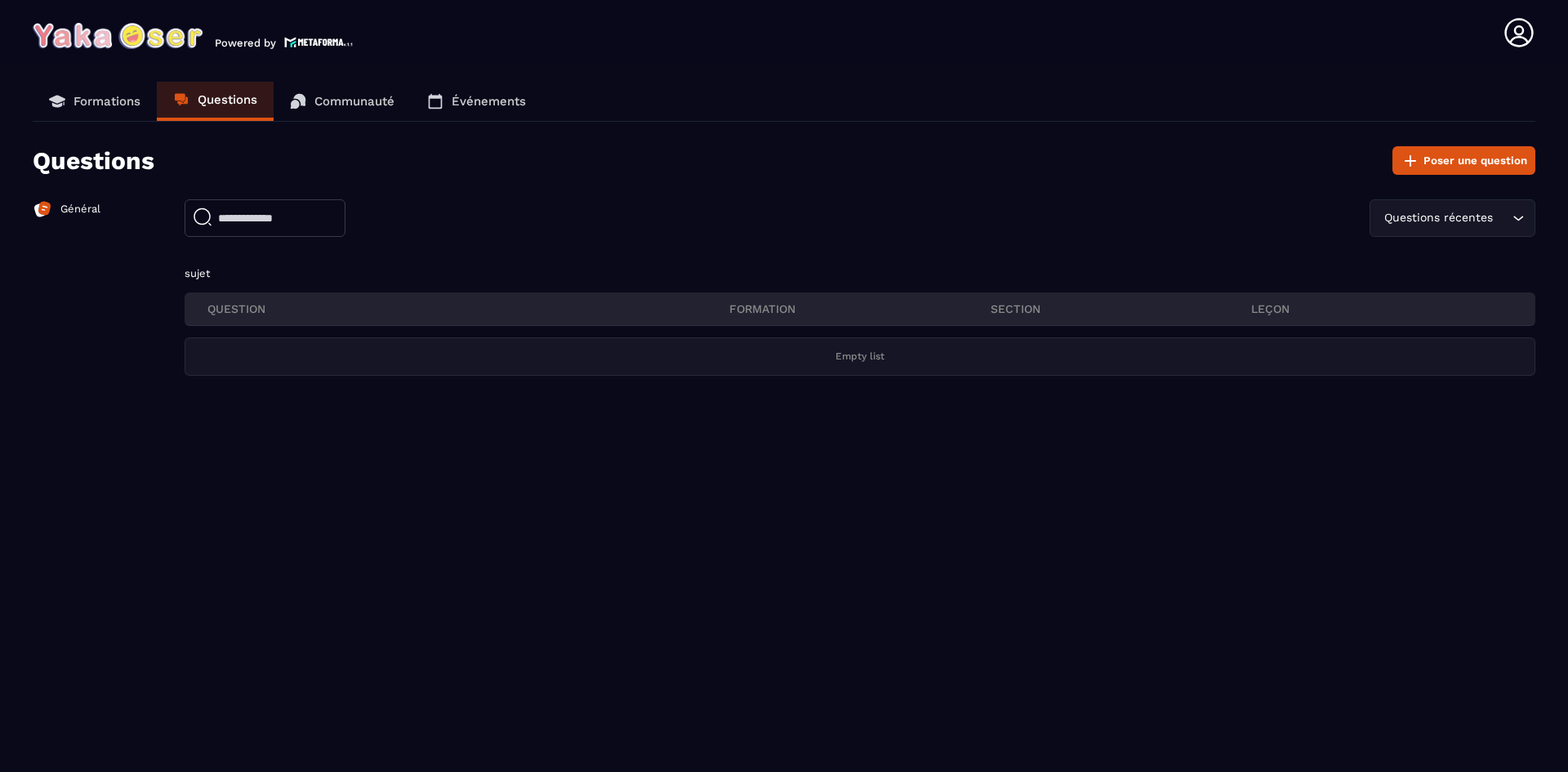
click at [332, 109] on link "Communauté" at bounding box center [343, 101] width 137 height 39
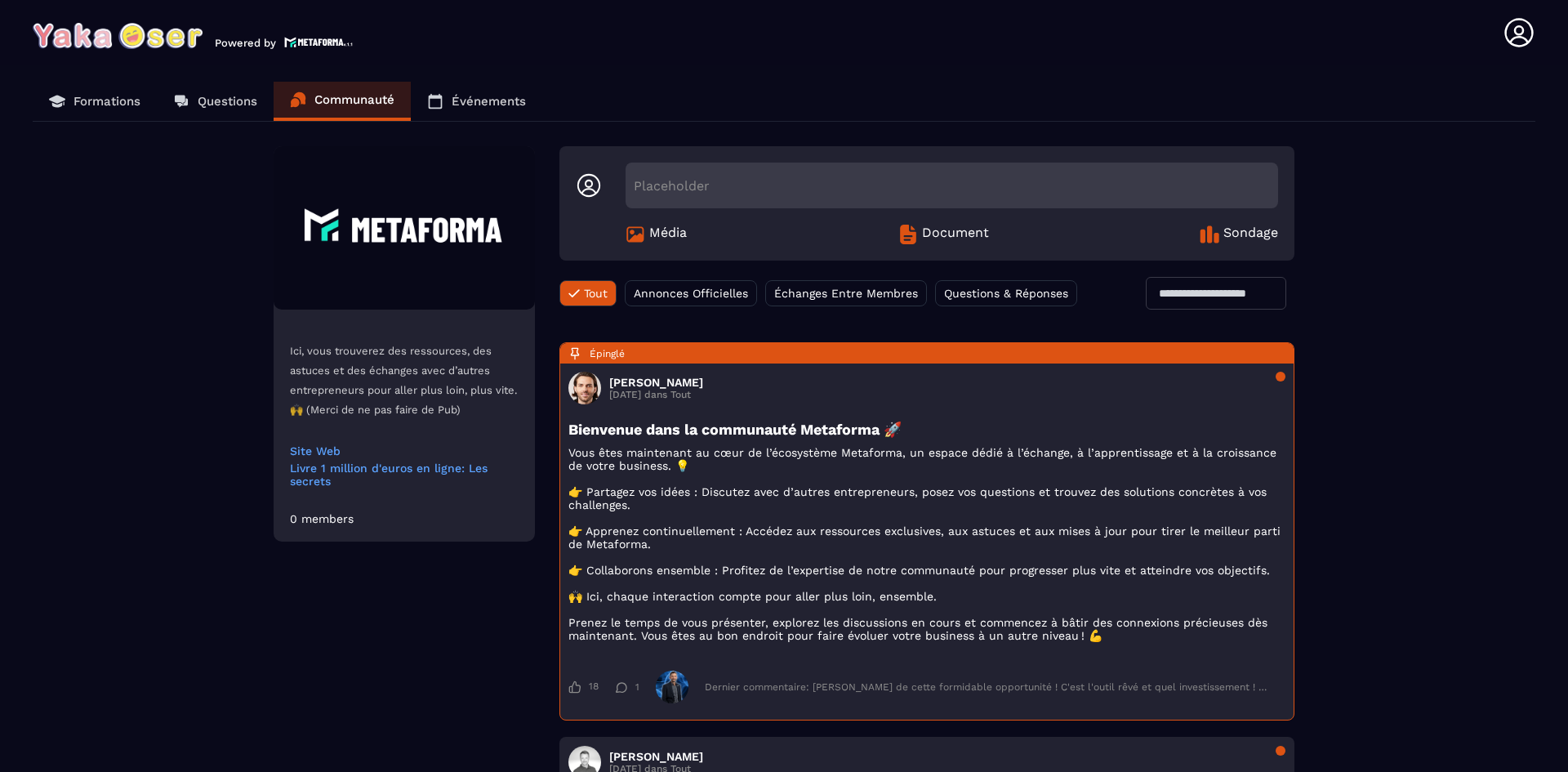
click at [478, 106] on p "Événements" at bounding box center [489, 101] width 75 height 15
